Goal: Task Accomplishment & Management: Manage account settings

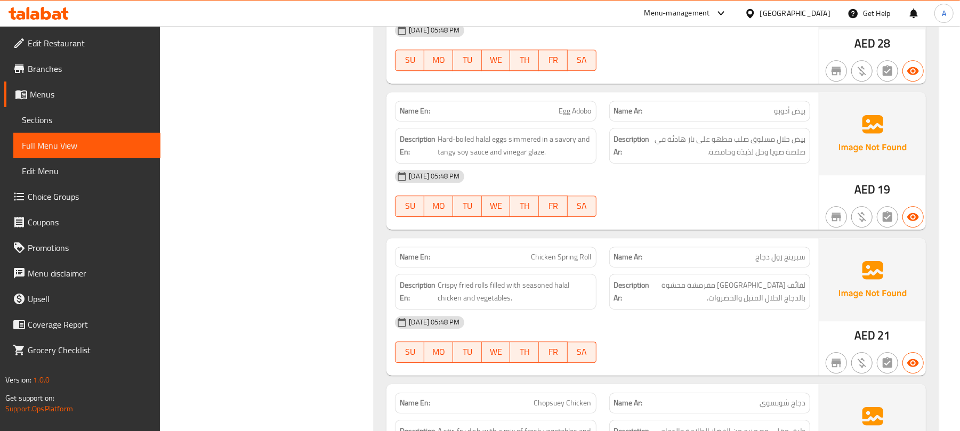
scroll to position [13677, 0]
click at [812, 15] on div "[GEOGRAPHIC_DATA]" at bounding box center [795, 13] width 70 height 12
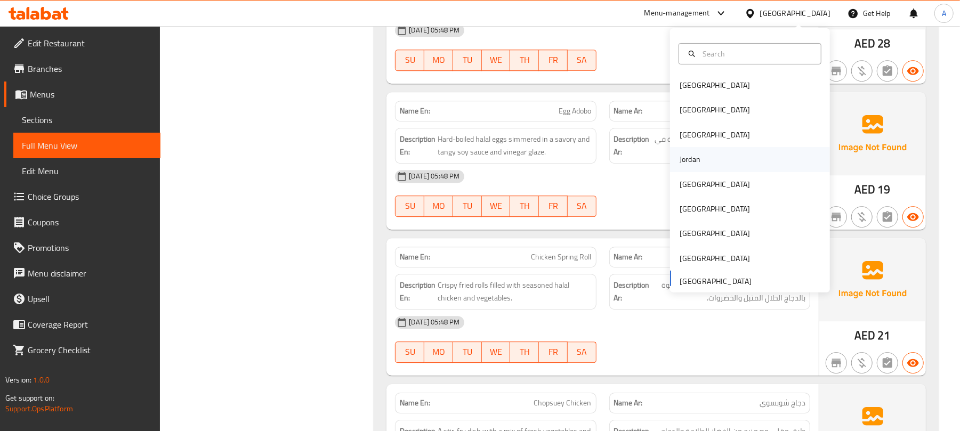
click at [689, 161] on div "Jordan" at bounding box center [690, 160] width 21 height 12
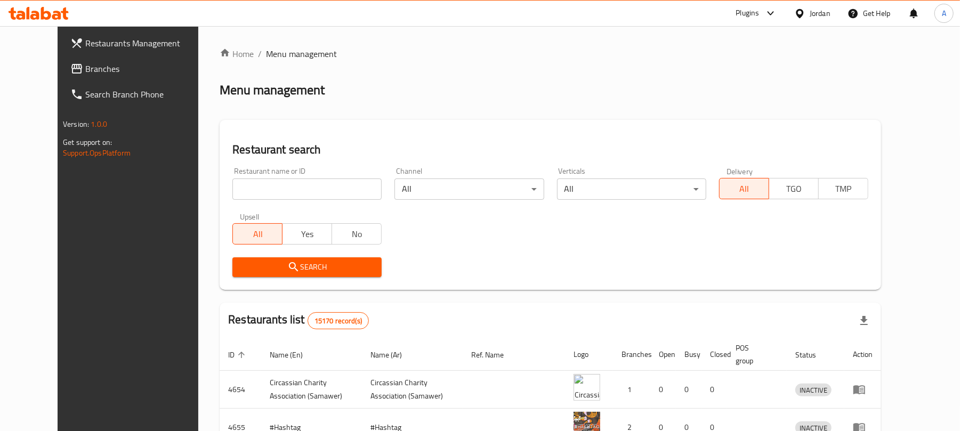
click at [286, 192] on input "search" at bounding box center [306, 189] width 149 height 21
paste input "774367"
type input "774367"
click at [79, 79] on link "Branches" at bounding box center [140, 69] width 156 height 26
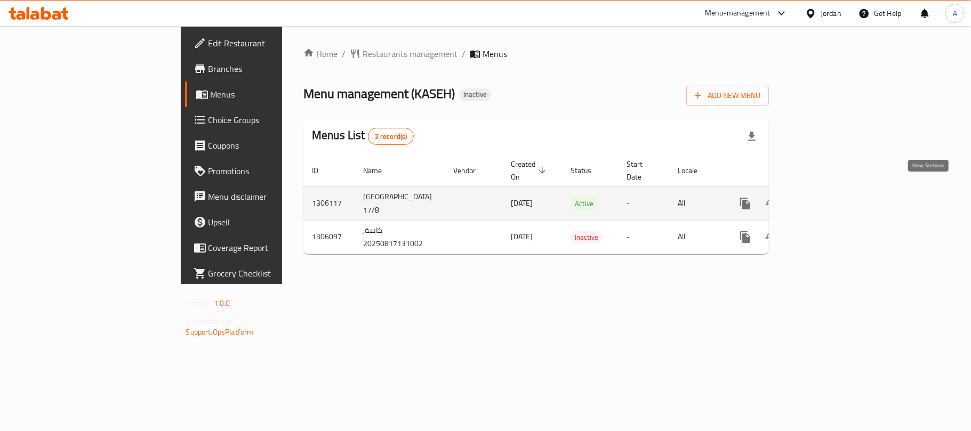
click at [835, 192] on link "enhanced table" at bounding box center [822, 204] width 26 height 26
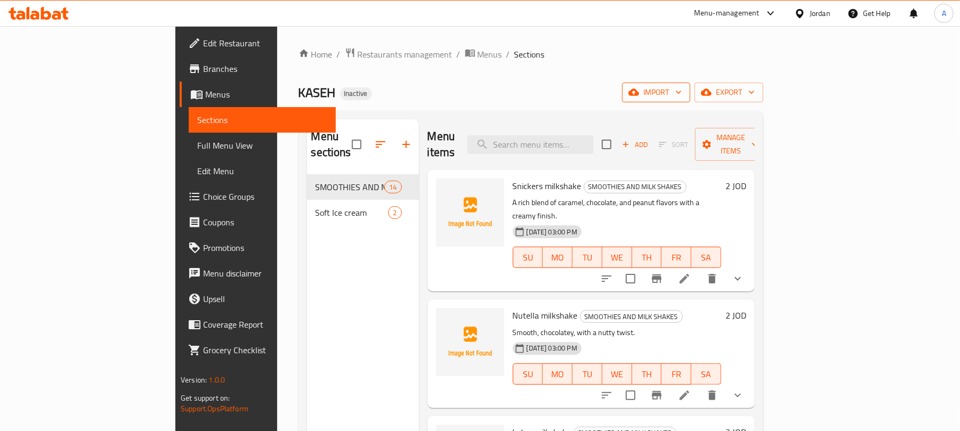
click at [691, 101] on button "import" at bounding box center [656, 93] width 68 height 20
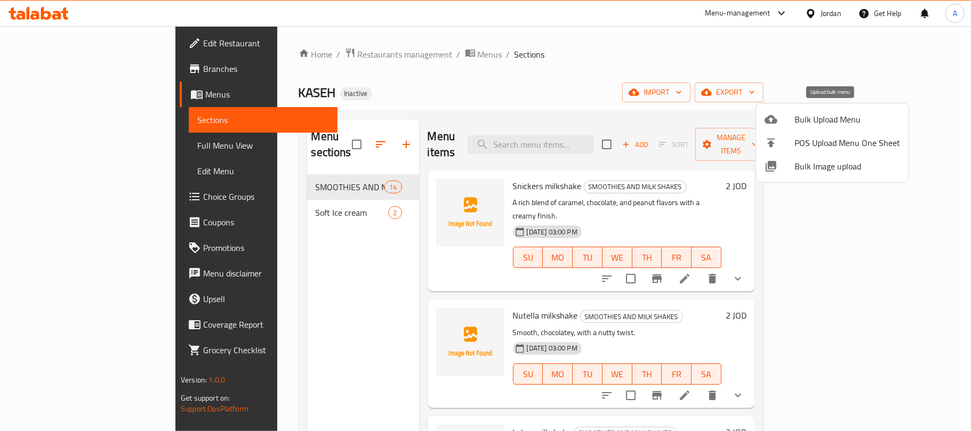
click at [824, 122] on span "Bulk Upload Menu" at bounding box center [847, 119] width 106 height 13
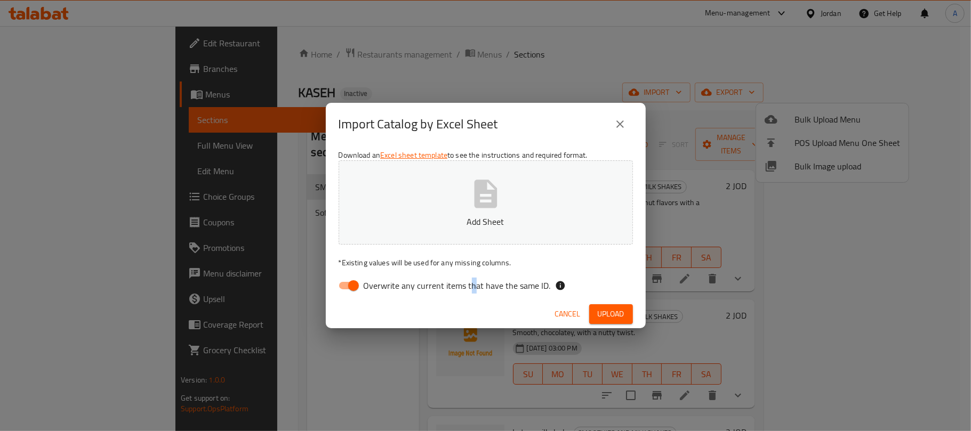
click at [470, 277] on label "Overwrite any current items that have the same ID." at bounding box center [442, 286] width 218 height 20
click at [457, 208] on button "Add Sheet" at bounding box center [486, 202] width 294 height 84
click at [463, 279] on div "Download an Excel sheet template to see the instructions and required format. A…" at bounding box center [486, 223] width 320 height 155
click at [461, 277] on label "Overwrite any current items that have the same ID." at bounding box center [442, 286] width 218 height 20
click at [384, 277] on input "Overwrite any current items that have the same ID." at bounding box center [353, 286] width 61 height 20
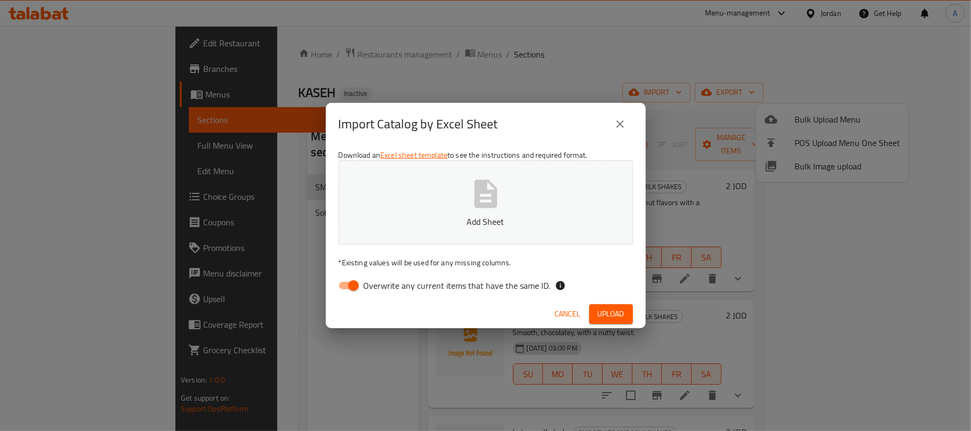
checkbox input "false"
click at [459, 228] on p "Add Sheet" at bounding box center [485, 221] width 261 height 13
click at [600, 316] on span "Upload" at bounding box center [611, 314] width 27 height 13
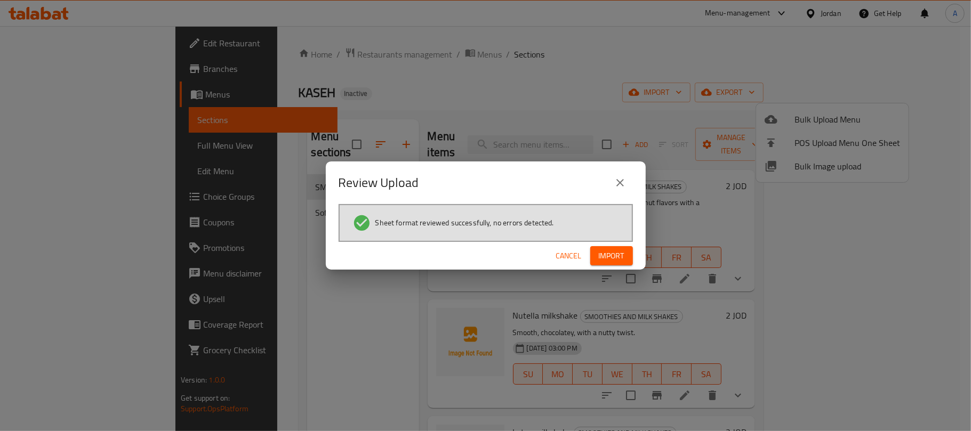
click at [598, 264] on button "Import" at bounding box center [611, 256] width 43 height 20
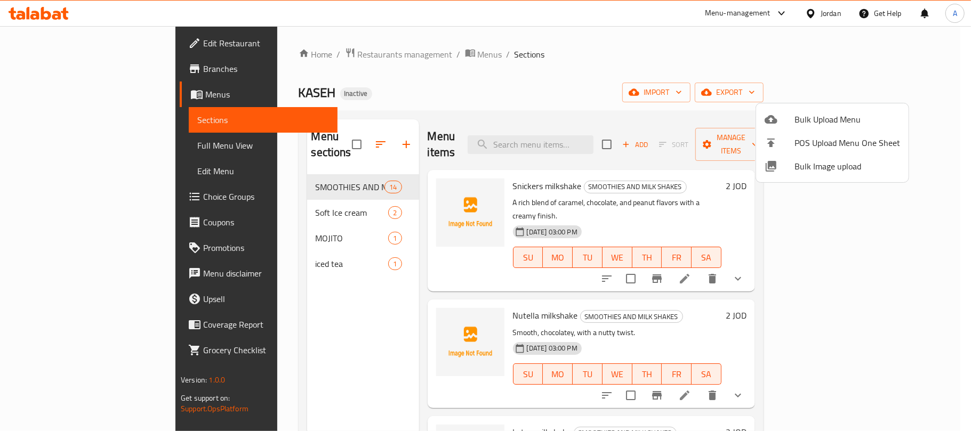
click at [78, 148] on div at bounding box center [485, 215] width 971 height 431
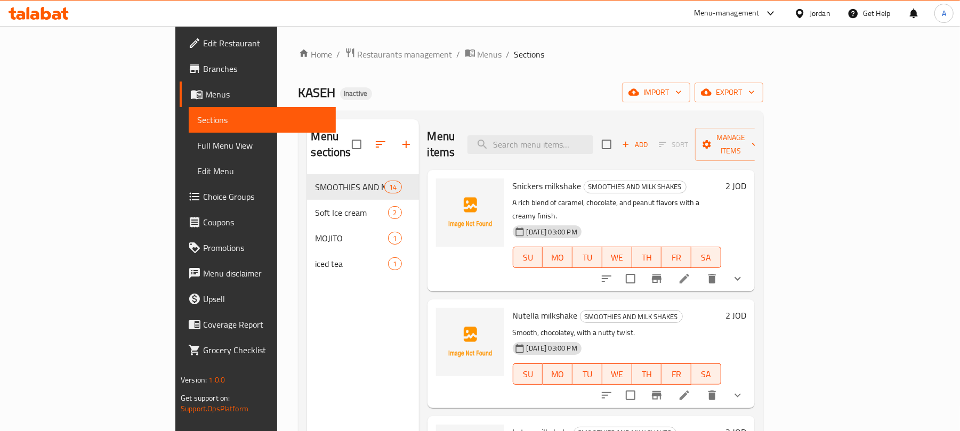
click at [197, 148] on span "Full Menu View" at bounding box center [262, 145] width 130 height 13
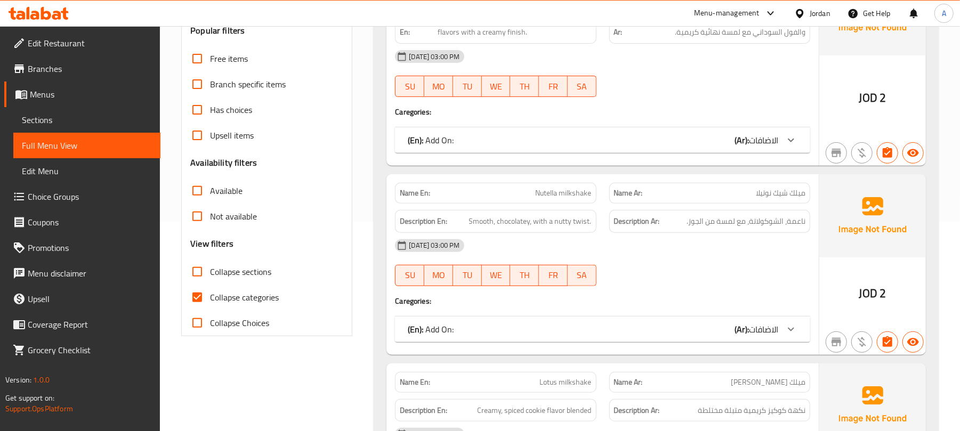
scroll to position [284, 0]
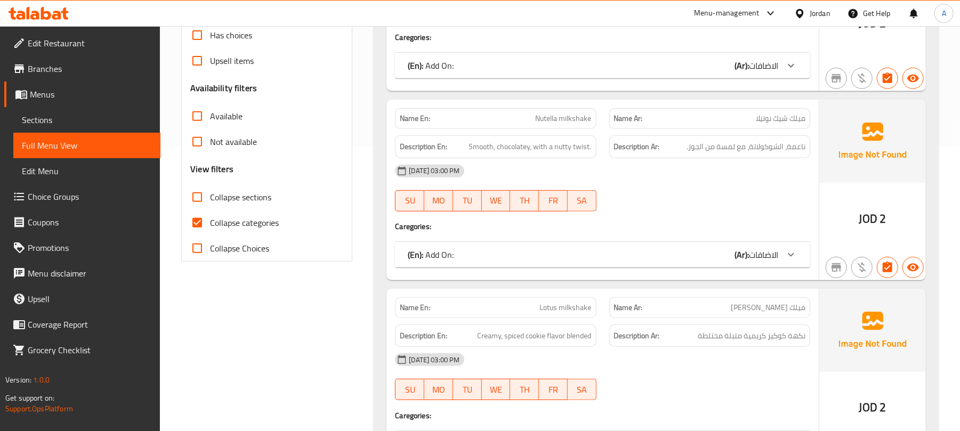
click at [241, 199] on span "Collapse sections" at bounding box center [240, 197] width 61 height 13
click at [210, 199] on input "Collapse sections" at bounding box center [197, 197] width 26 height 26
checkbox input "true"
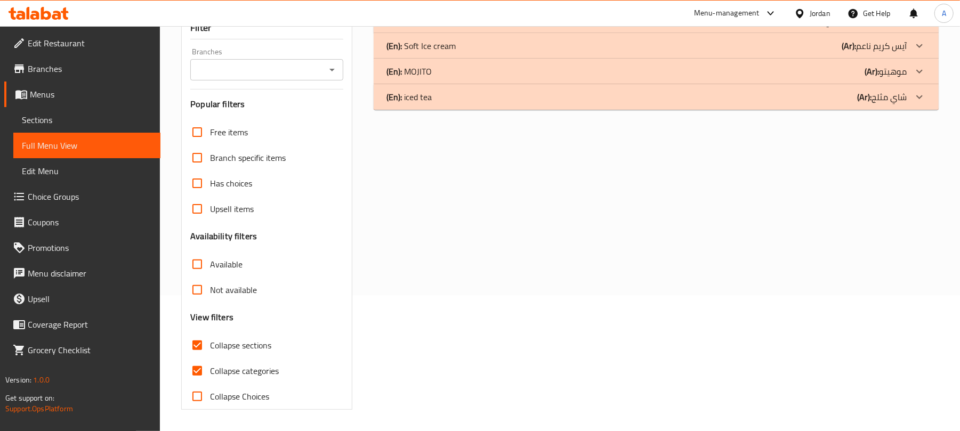
scroll to position [137, 0]
drag, startPoint x: 480, startPoint y: 105, endPoint x: 478, endPoint y: 112, distance: 7.1
click at [478, 112] on div "(En): SMOOTHIES AND MILK SHAKES (Ar): الميلك شيك والسموثي Name En: Snickers mil…" at bounding box center [656, 208] width 578 height 415
click at [256, 365] on span "Collapse categories" at bounding box center [244, 371] width 69 height 13
click at [210, 364] on input "Collapse categories" at bounding box center [197, 371] width 26 height 26
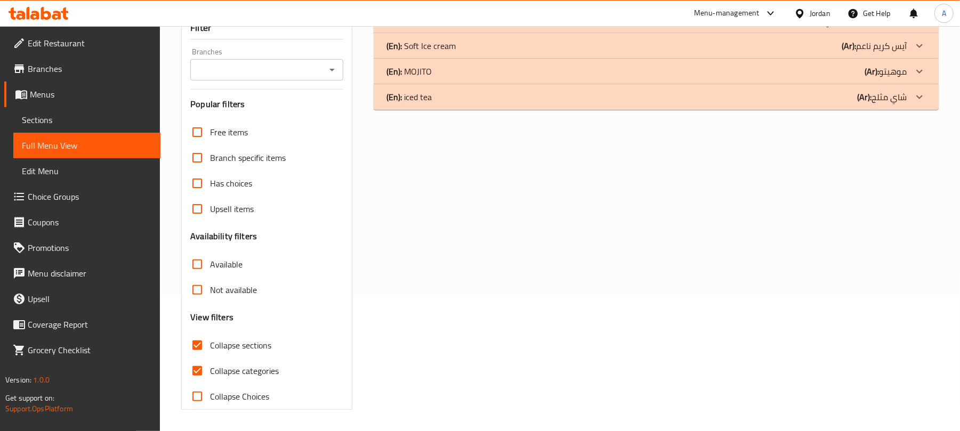
checkbox input "false"
click at [442, 33] on div "(En): iced tea (Ar): شاي مثلج" at bounding box center [656, 20] width 565 height 26
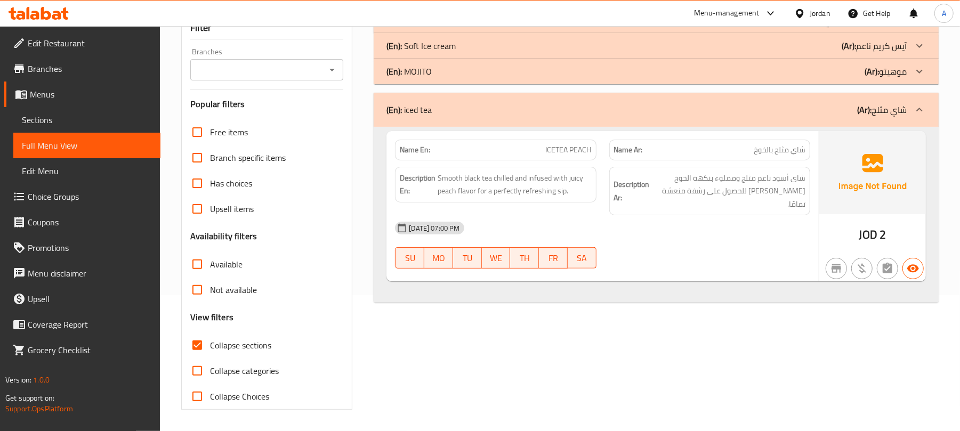
click at [448, 27] on div "(En): MOJITO (Ar): موهيتو" at bounding box center [647, 20] width 520 height 13
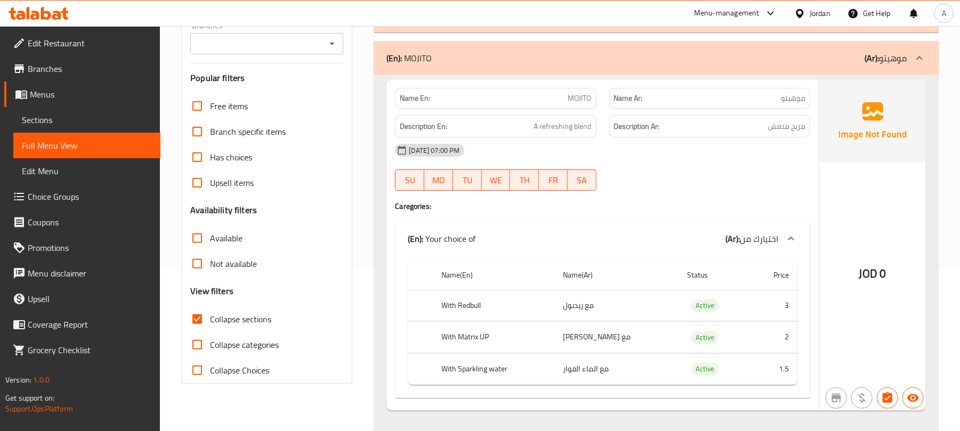
scroll to position [0, 0]
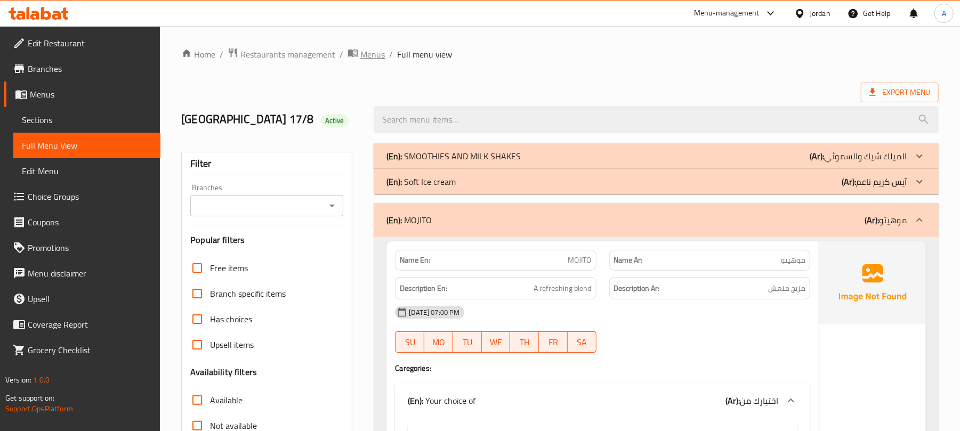
click at [360, 54] on span "Menus" at bounding box center [372, 54] width 25 height 13
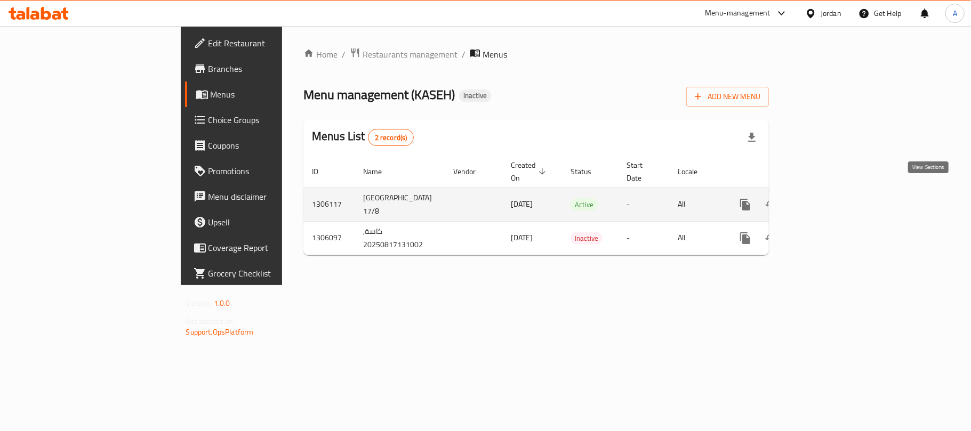
click at [829, 198] on icon "enhanced table" at bounding box center [822, 204] width 13 height 13
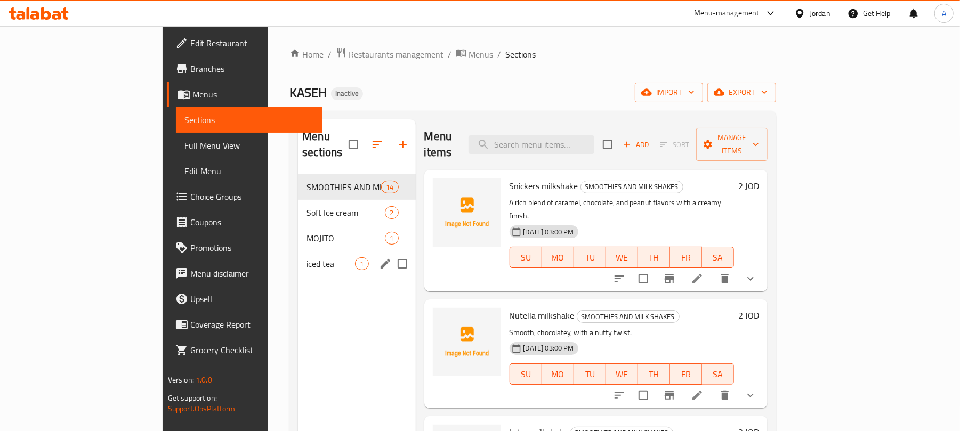
click at [391, 255] on input "Menu sections" at bounding box center [402, 264] width 22 height 22
checkbox input "true"
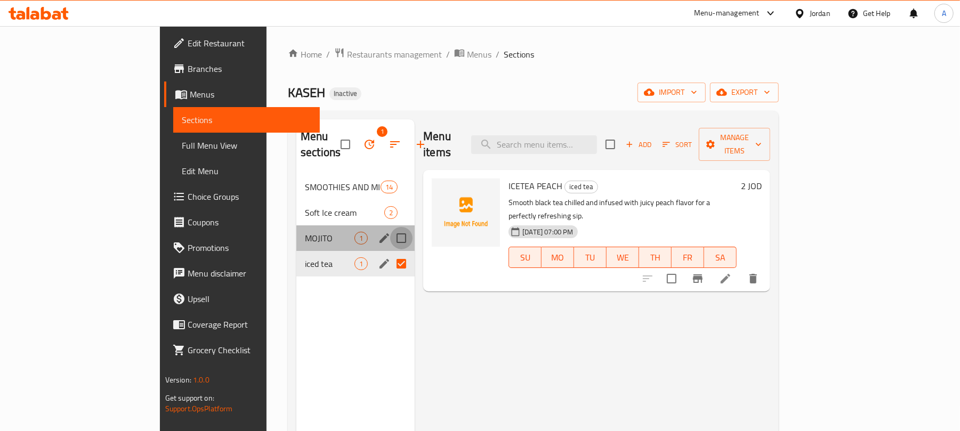
click at [390, 227] on input "Menu sections" at bounding box center [401, 238] width 22 height 22
checkbox input "true"
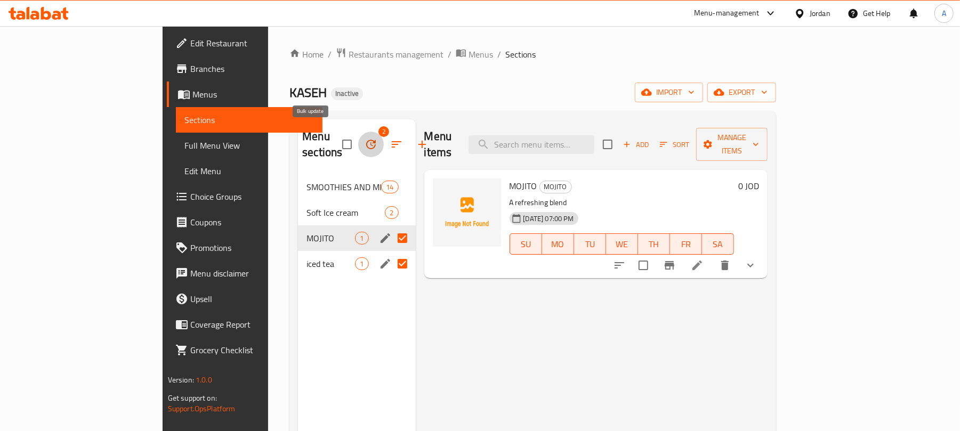
click at [358, 135] on button "button" at bounding box center [371, 145] width 26 height 26
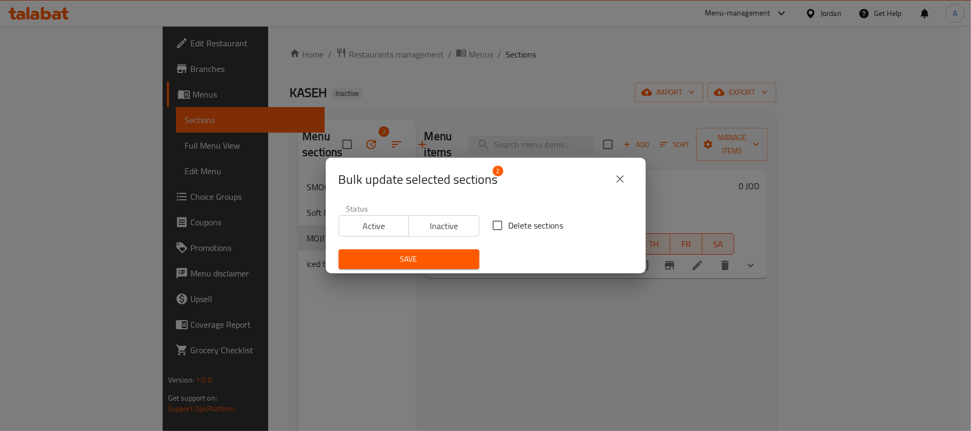
click at [546, 229] on span "Delete sections" at bounding box center [536, 225] width 55 height 13
click at [509, 229] on input "Delete sections" at bounding box center [497, 225] width 22 height 22
checkbox input "true"
click at [456, 266] on span "Save" at bounding box center [409, 259] width 124 height 13
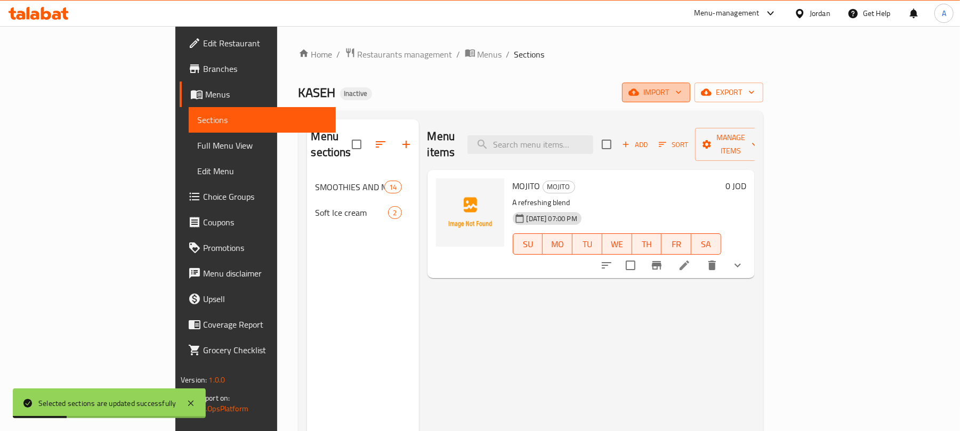
click at [691, 85] on button "import" at bounding box center [656, 93] width 68 height 20
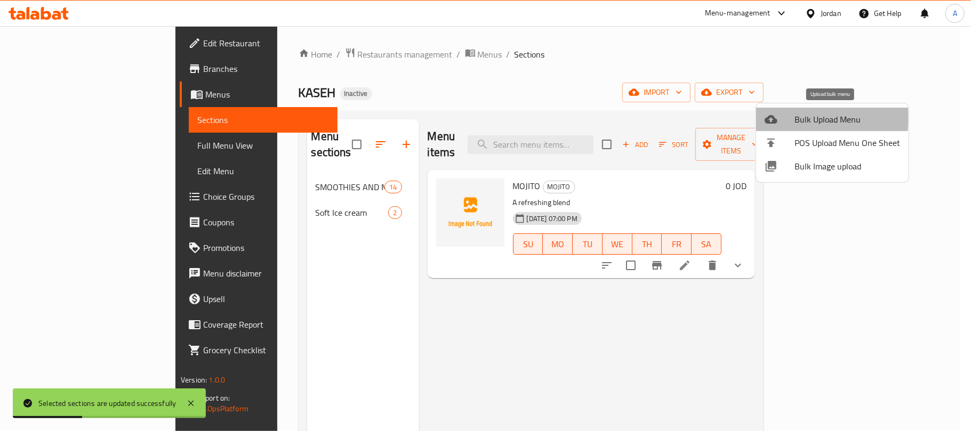
click at [785, 117] on div at bounding box center [780, 119] width 30 height 13
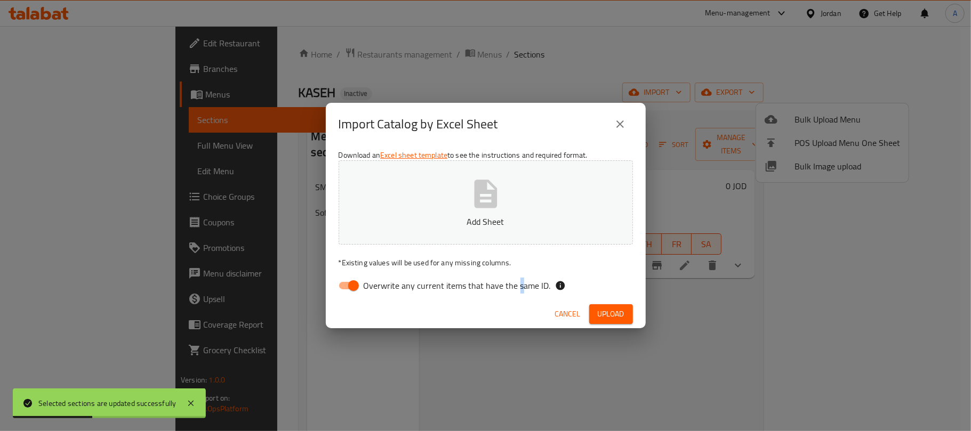
click at [517, 271] on div "Download an Excel sheet template to see the instructions and required format. A…" at bounding box center [486, 223] width 320 height 155
click at [517, 273] on div "Download an Excel sheet template to see the instructions and required format. A…" at bounding box center [486, 223] width 320 height 155
click at [506, 282] on span "Overwrite any current items that have the same ID." at bounding box center [457, 285] width 187 height 13
click at [384, 282] on input "Overwrite any current items that have the same ID." at bounding box center [353, 286] width 61 height 20
checkbox input "false"
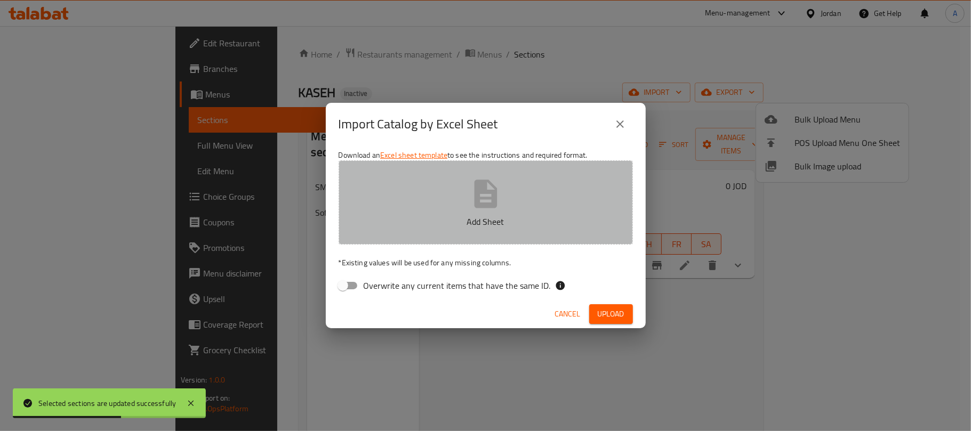
click at [510, 226] on p "Add Sheet" at bounding box center [485, 221] width 261 height 13
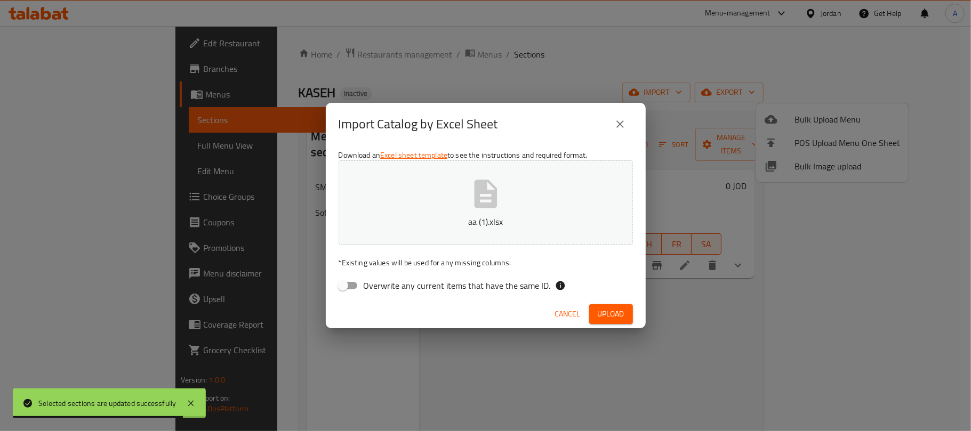
click at [634, 308] on div "Cancel Upload" at bounding box center [486, 314] width 320 height 28
click at [630, 310] on button "Upload" at bounding box center [611, 314] width 44 height 20
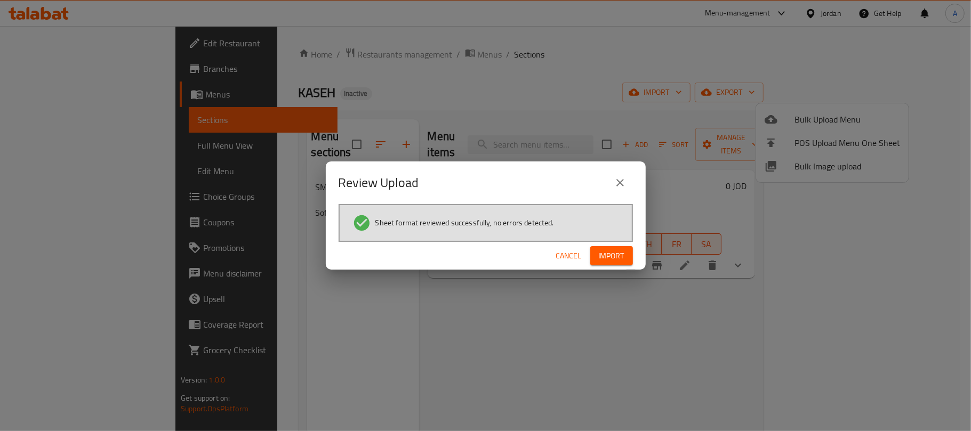
click at [630, 254] on button "Import" at bounding box center [611, 256] width 43 height 20
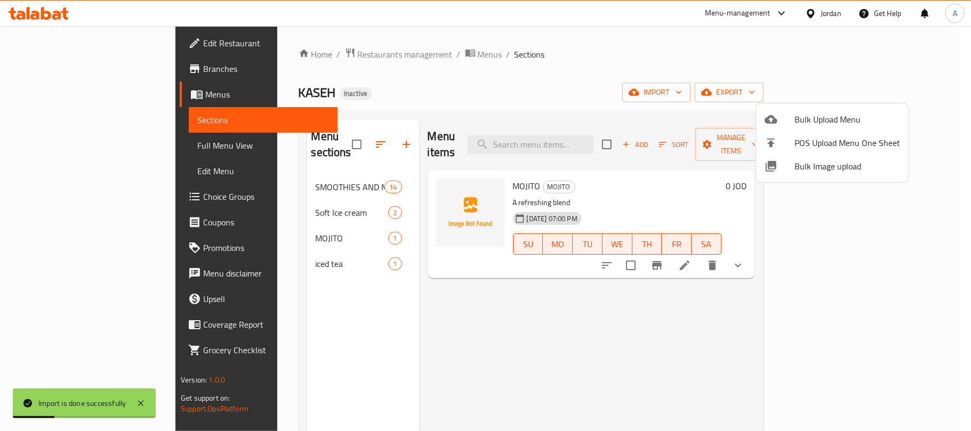
click at [105, 146] on div at bounding box center [485, 215] width 971 height 431
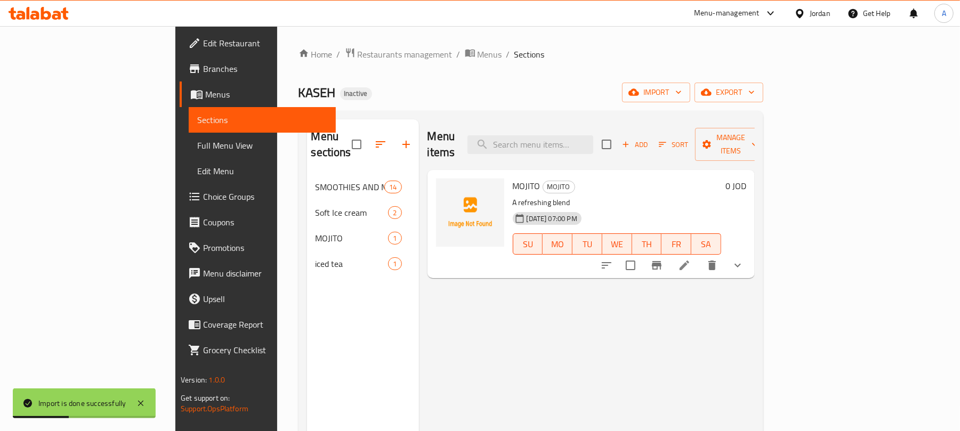
click at [197, 146] on span "Full Menu View" at bounding box center [262, 145] width 130 height 13
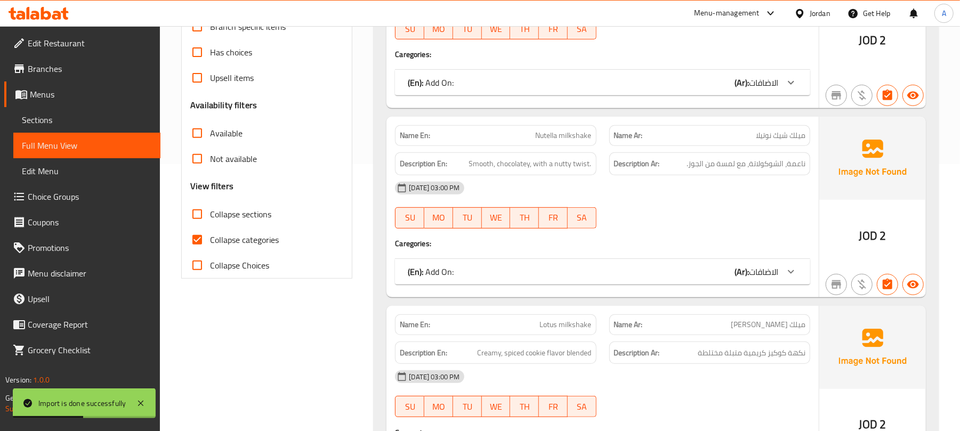
scroll to position [284, 0]
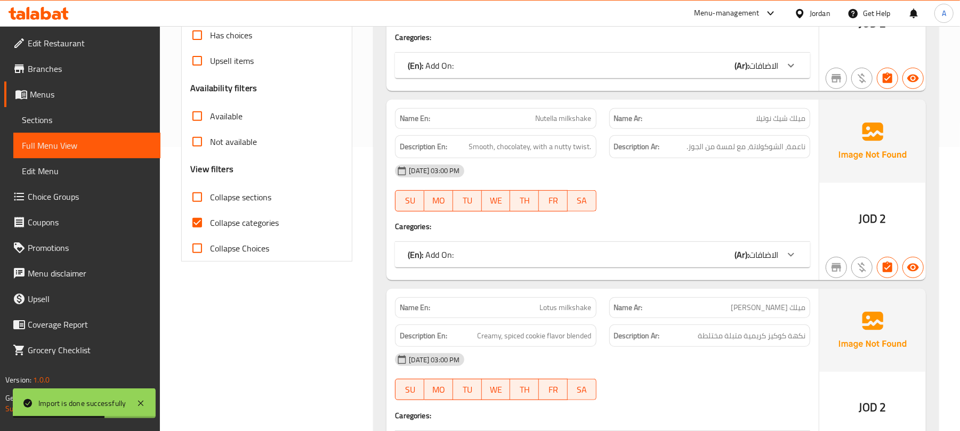
click at [243, 188] on label "Collapse sections" at bounding box center [227, 197] width 87 height 26
click at [210, 188] on input "Collapse sections" at bounding box center [197, 197] width 26 height 26
checkbox input "true"
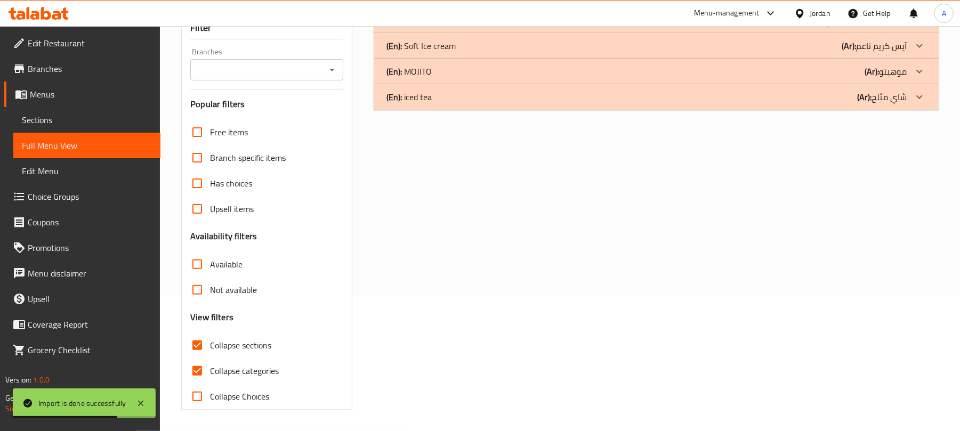
scroll to position [137, 0]
click at [237, 222] on div "Free items Branch specific items Has choices Upsell items Availability filters …" at bounding box center [266, 264] width 153 height 290
click at [259, 375] on span "Collapse categories" at bounding box center [244, 371] width 69 height 13
click at [210, 375] on input "Collapse categories" at bounding box center [197, 371] width 26 height 26
checkbox input "false"
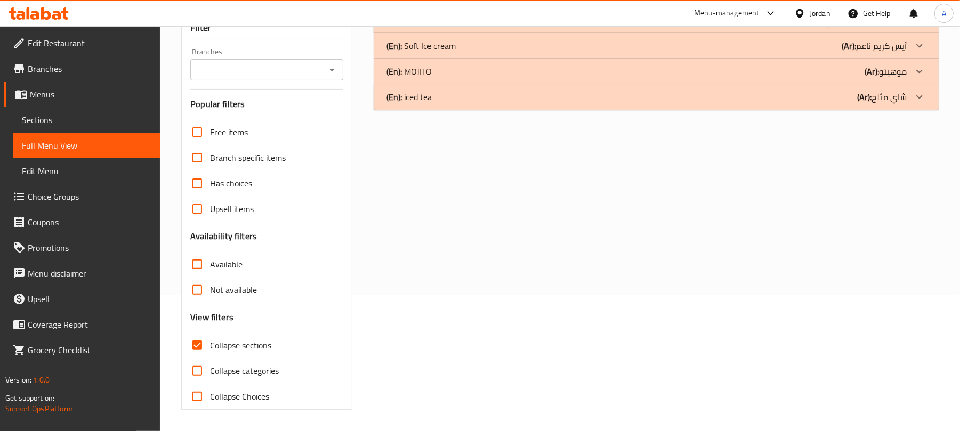
click at [621, 109] on div "(En): SMOOTHIES AND MILK SHAKES (Ar): الميلك شيك والسموثي Name En: Snickers mil…" at bounding box center [656, 208] width 578 height 415
click at [615, 27] on div "(En): iced tea (Ar): شاي مثلج" at bounding box center [647, 20] width 520 height 13
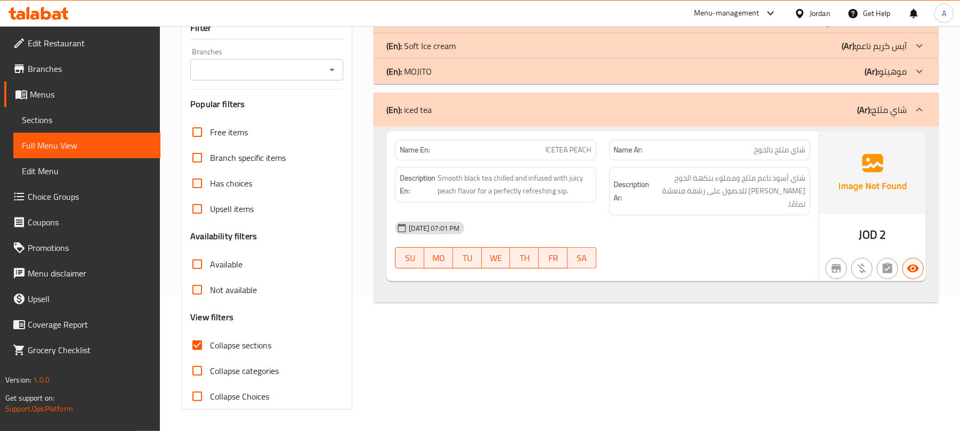
click at [588, 27] on div "(En): MOJITO (Ar): موهيتو" at bounding box center [647, 20] width 520 height 13
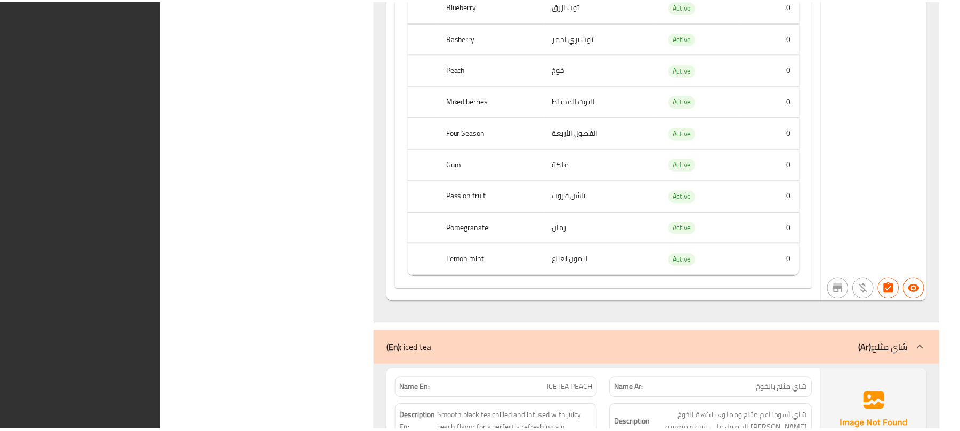
scroll to position [775, 0]
